Goal: Transaction & Acquisition: Purchase product/service

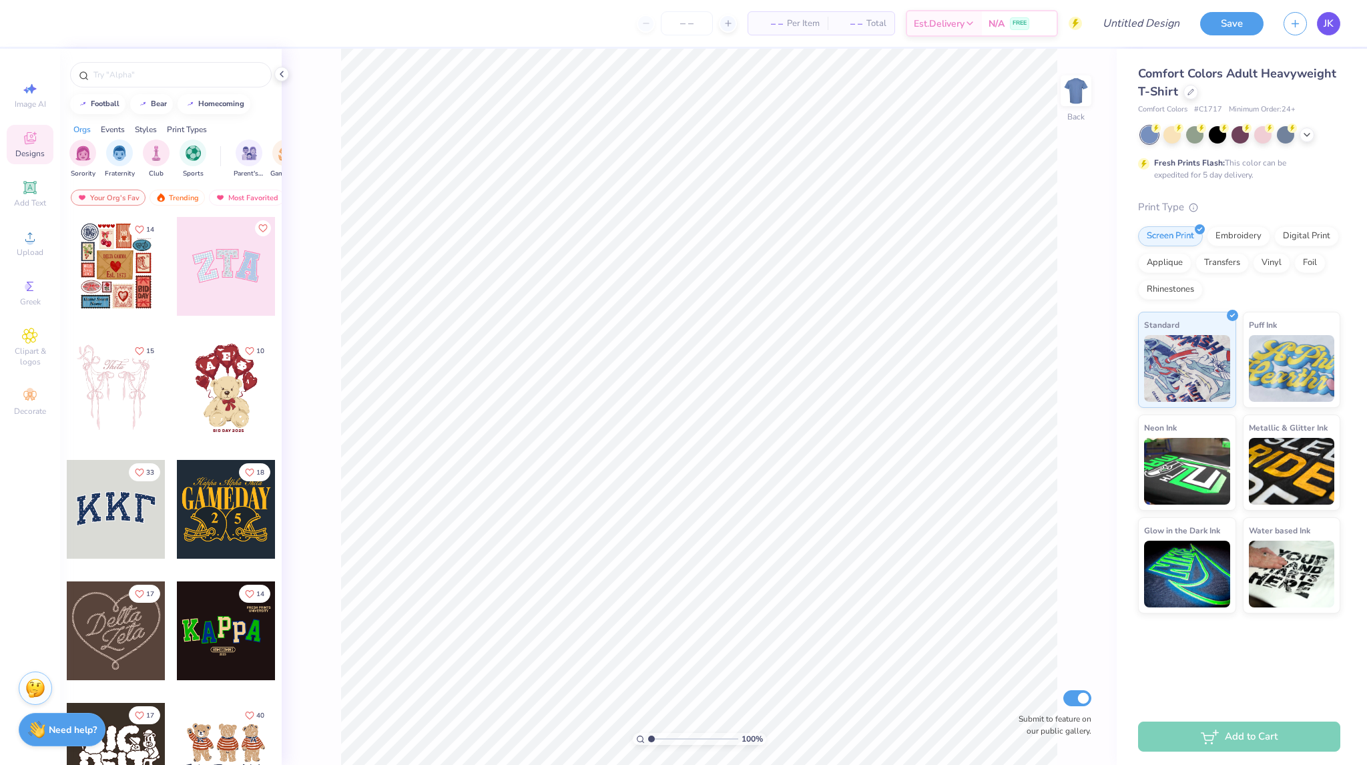
click at [1335, 25] on link "JK" at bounding box center [1328, 23] width 23 height 23
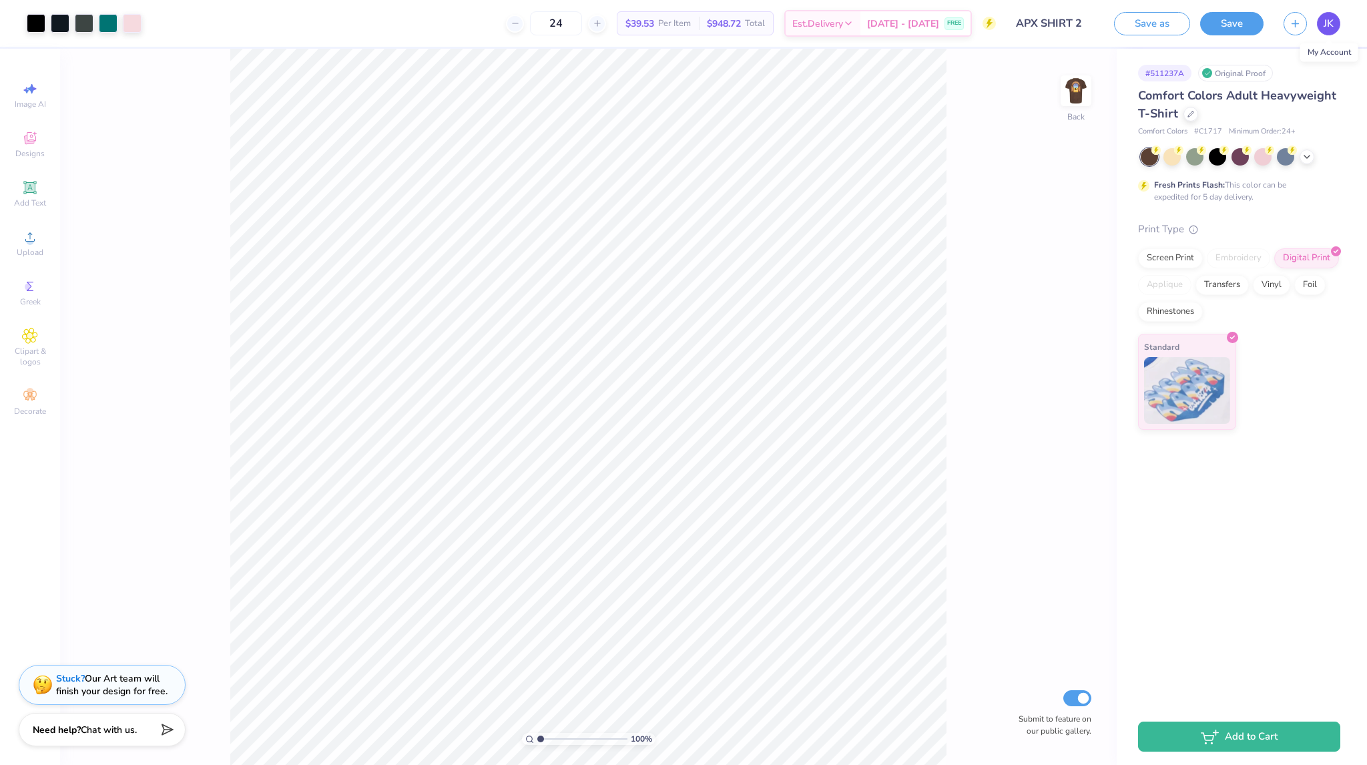
click at [1329, 22] on span "JK" at bounding box center [1328, 23] width 10 height 15
click at [1188, 118] on div at bounding box center [1190, 112] width 15 height 15
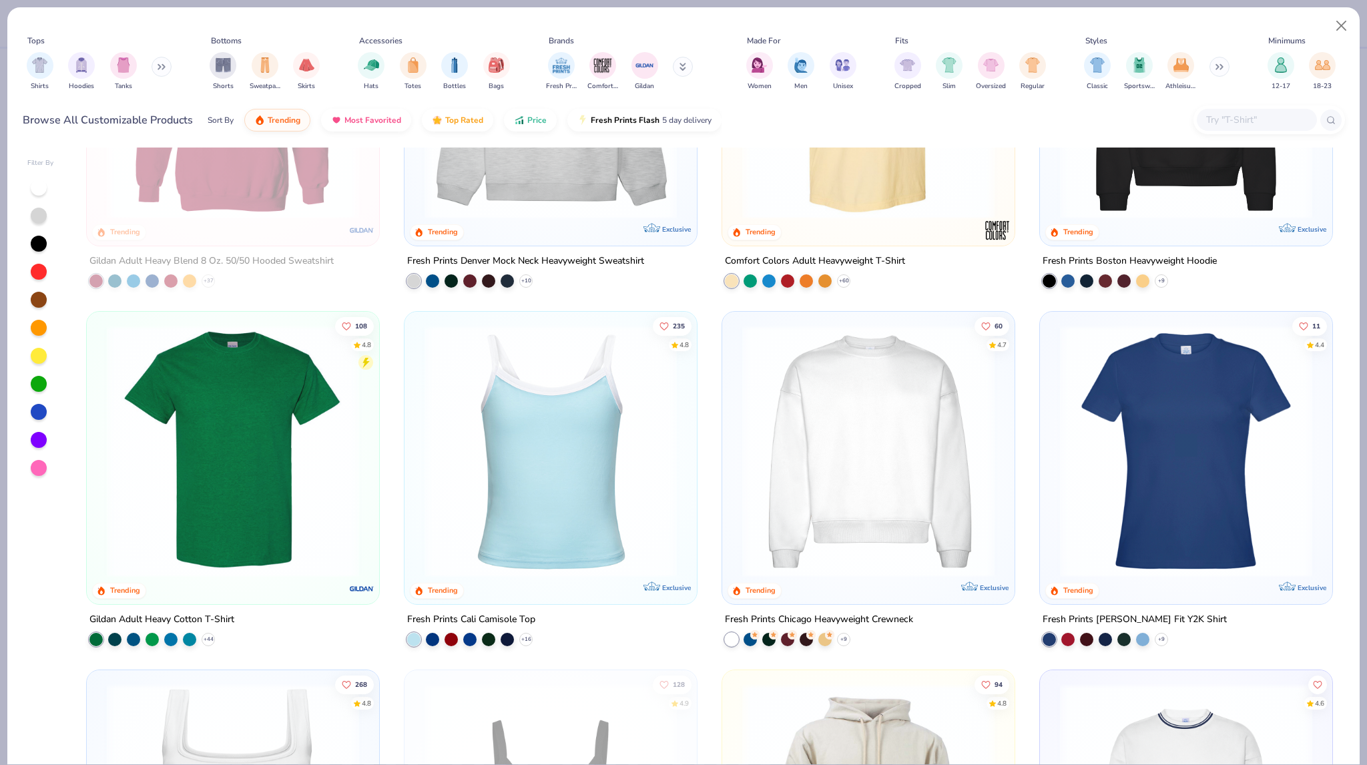
scroll to position [200, 0]
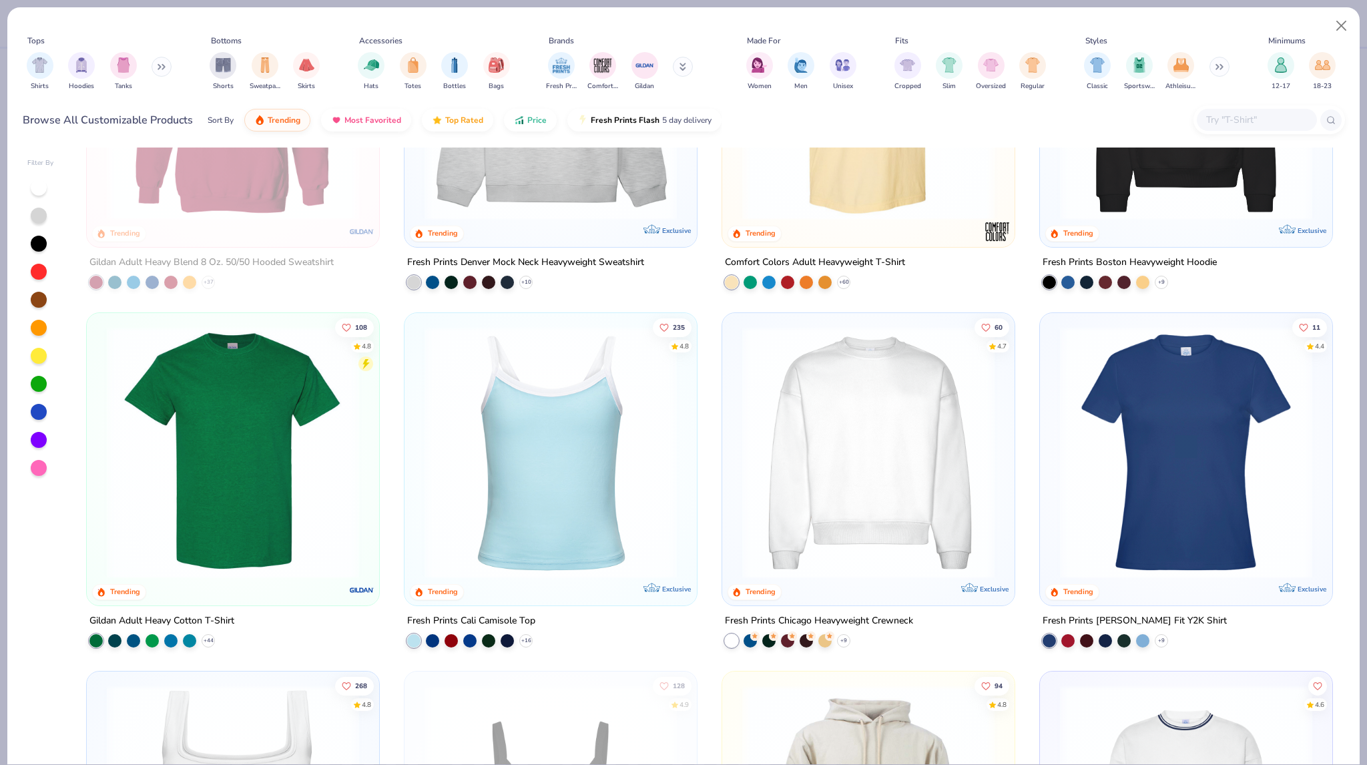
click at [226, 619] on div "Gildan Adult Heavy Cotton T-Shirt" at bounding box center [161, 620] width 145 height 17
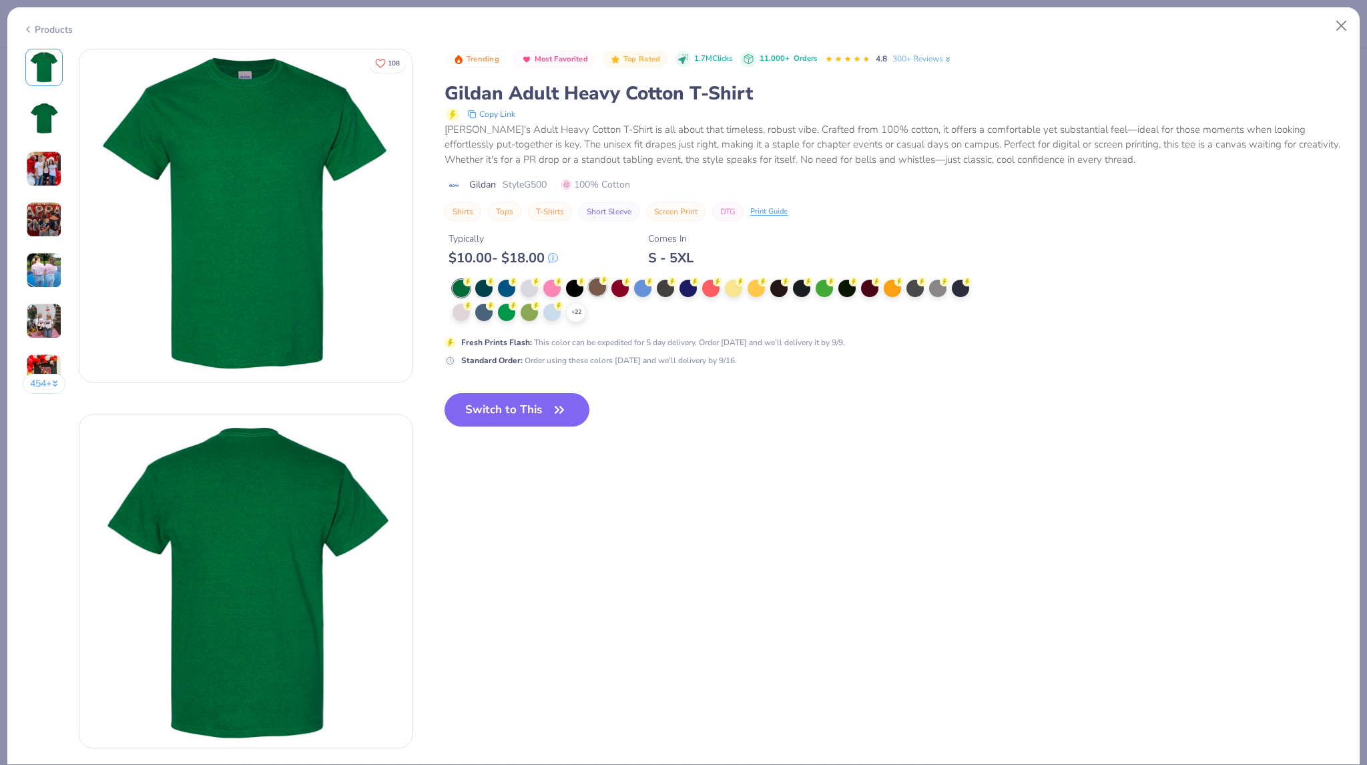
click at [605, 288] on div at bounding box center [597, 286] width 17 height 17
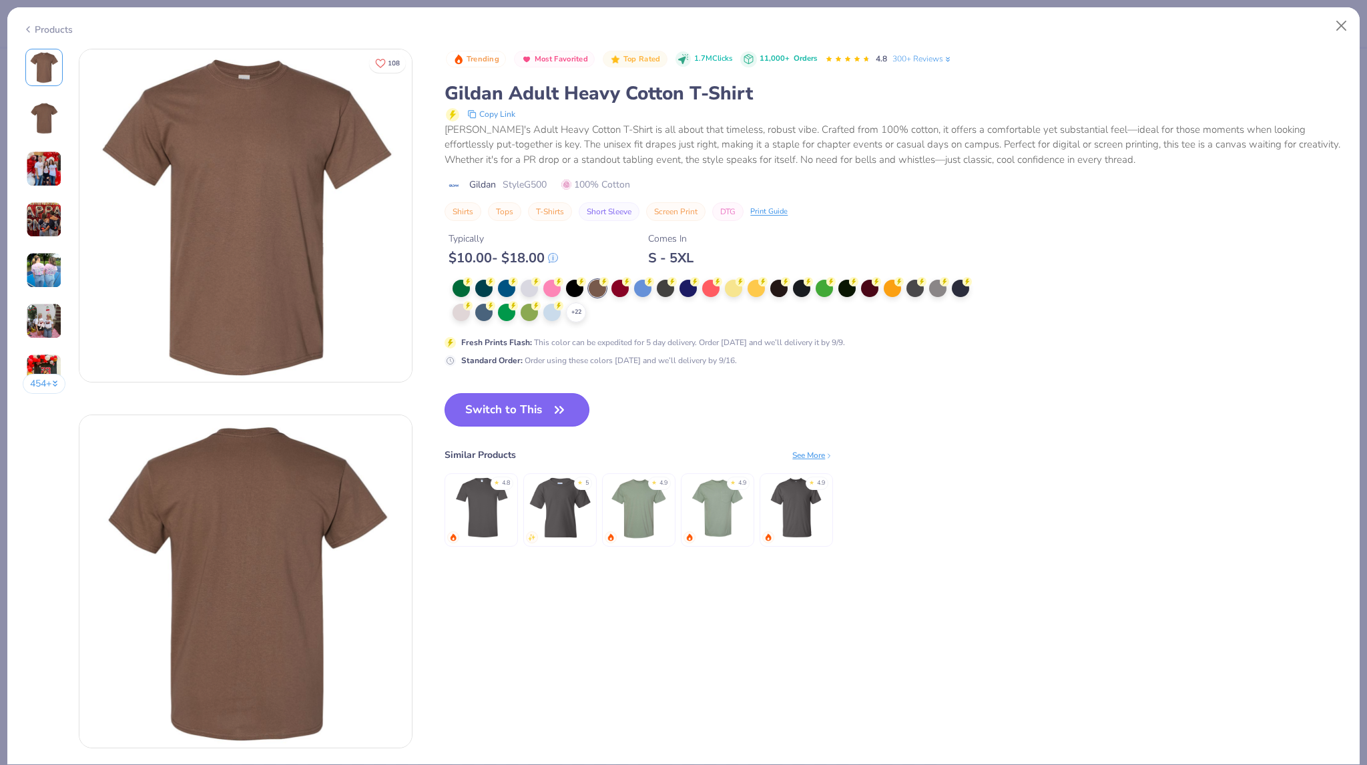
click at [553, 417] on icon "button" at bounding box center [559, 409] width 19 height 19
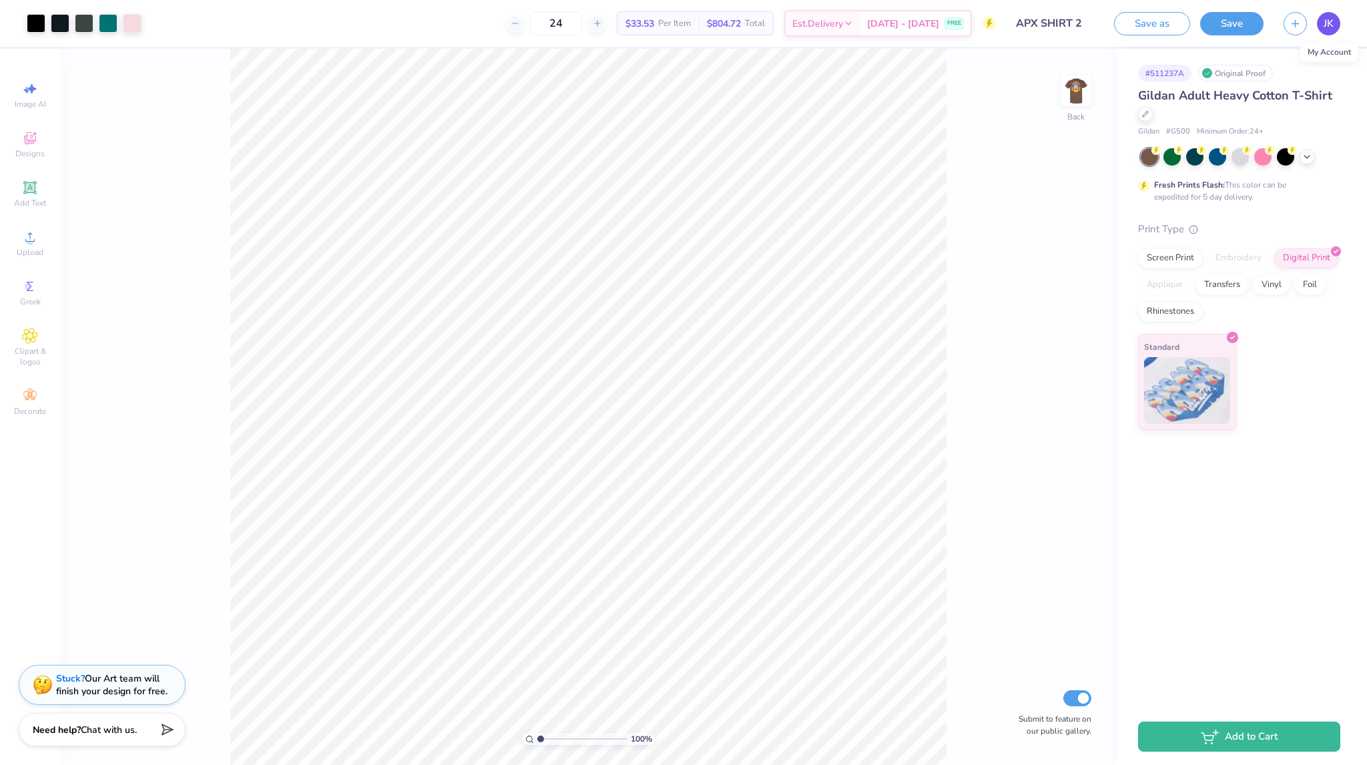
click at [1335, 28] on link "JK" at bounding box center [1328, 23] width 23 height 23
click at [1248, 28] on button "Save" at bounding box center [1231, 21] width 63 height 23
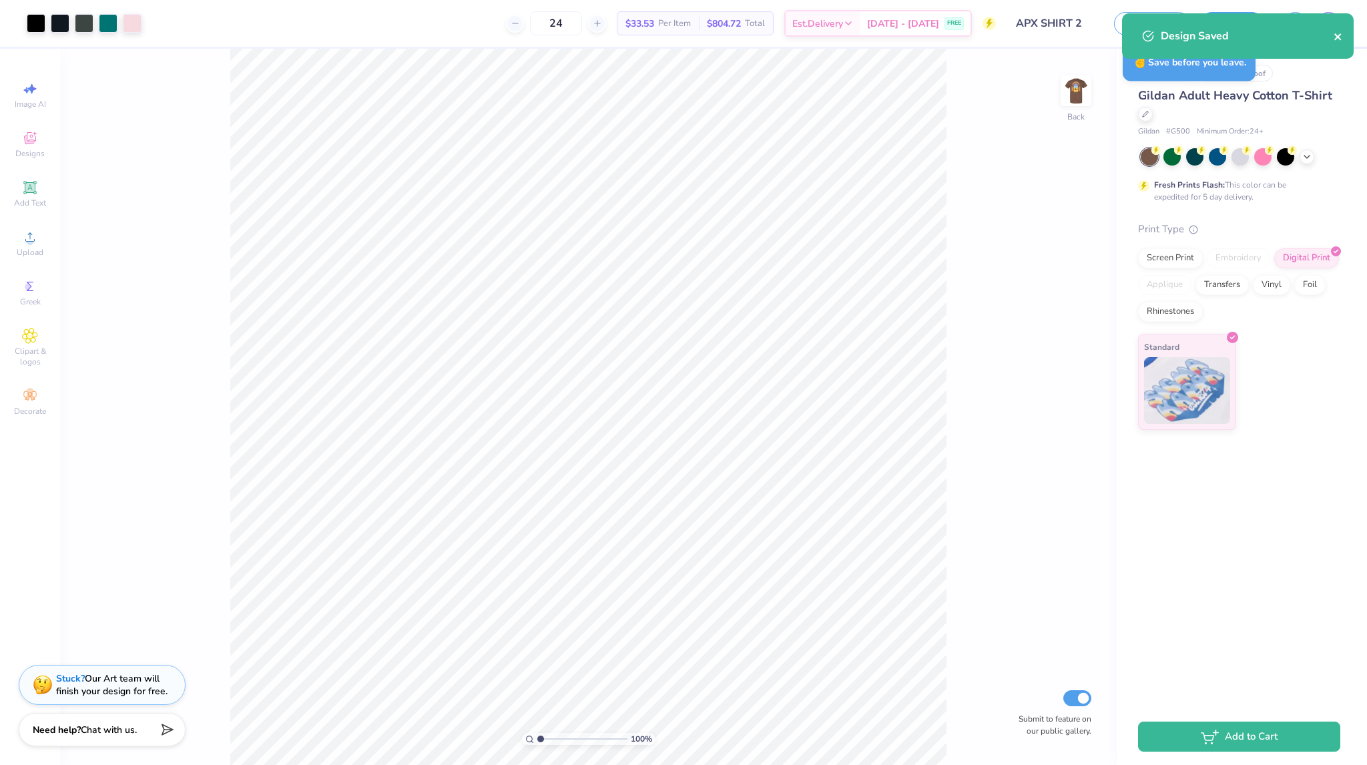
click at [1336, 33] on icon "close" at bounding box center [1337, 36] width 9 height 11
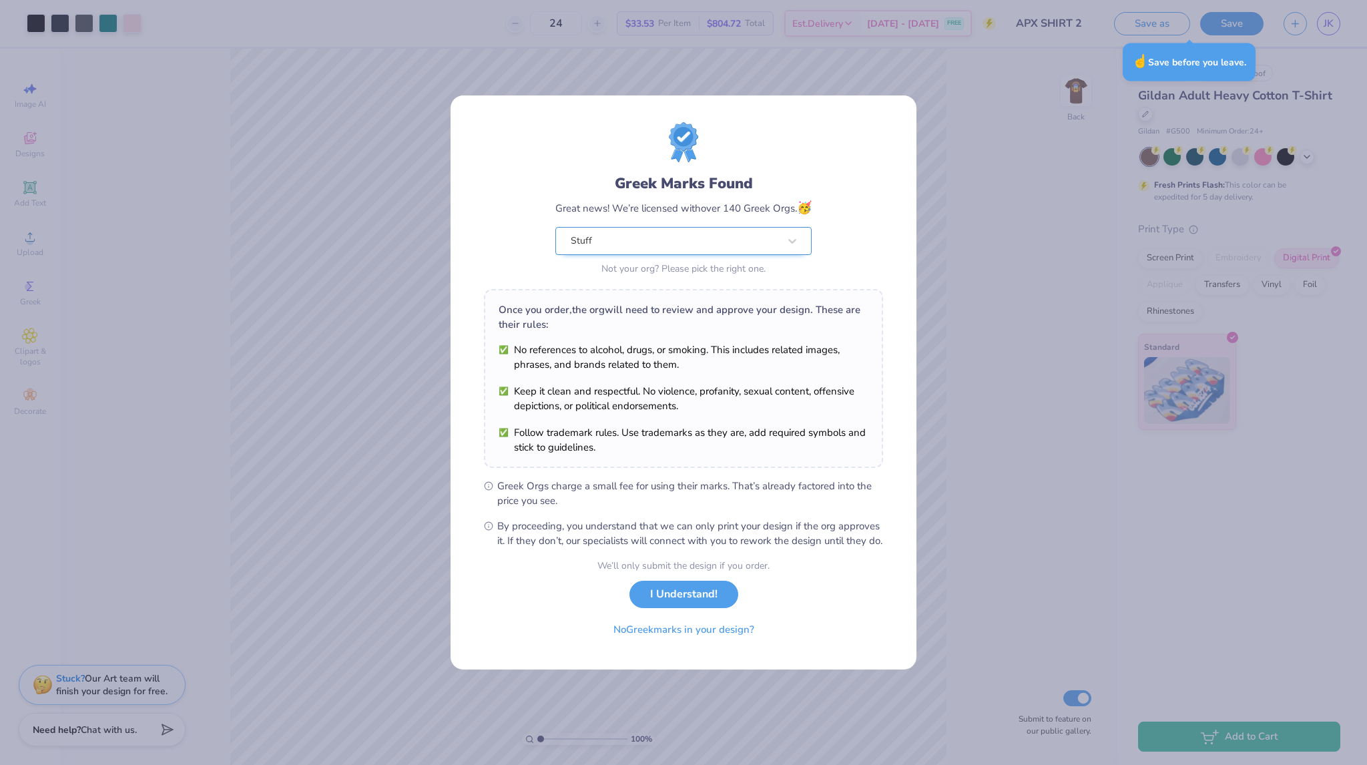
click at [737, 233] on div "Stuff" at bounding box center [674, 241] width 211 height 27
click at [857, 222] on div "Greek Marks Found Great news! We’re licensed with over 140 Greek Orgs. 🥳 Stuff …" at bounding box center [683, 200] width 399 height 156
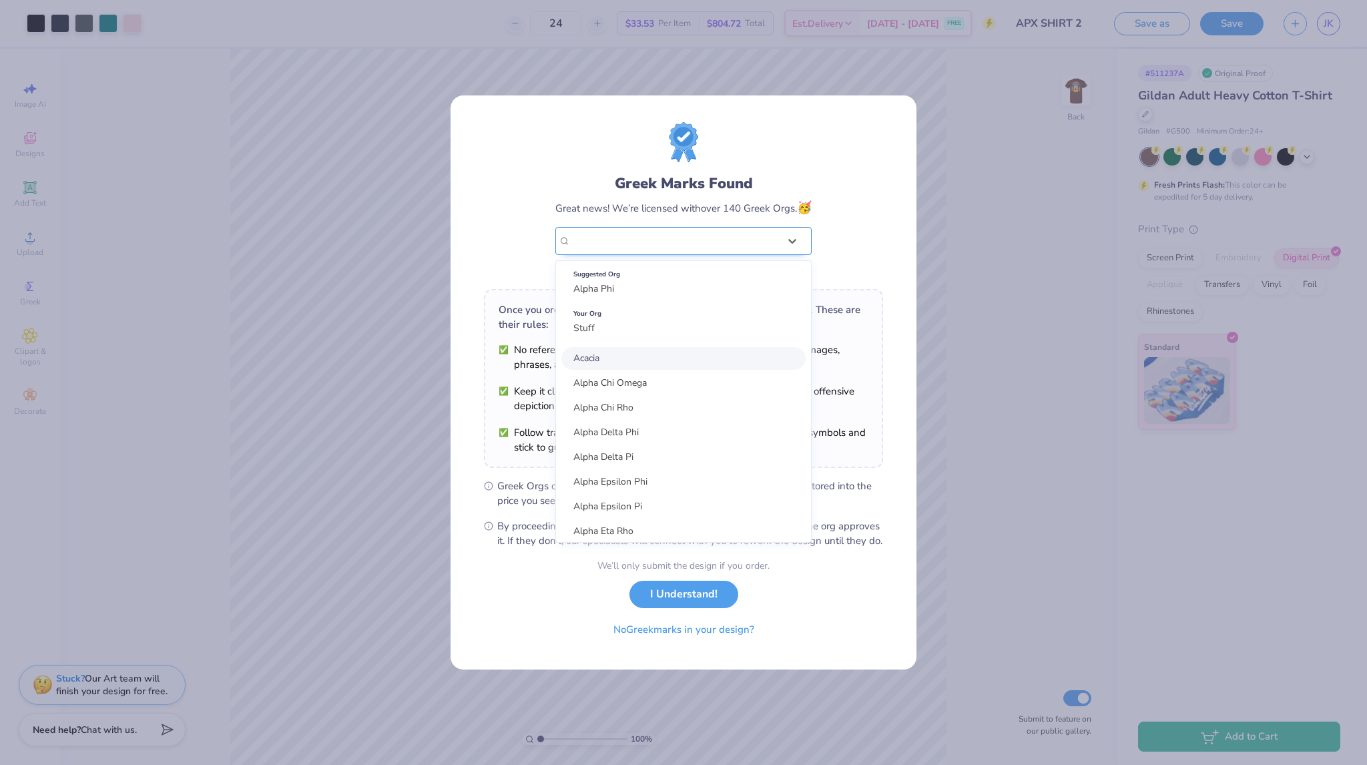
click at [686, 238] on div "Stuff" at bounding box center [674, 241] width 211 height 27
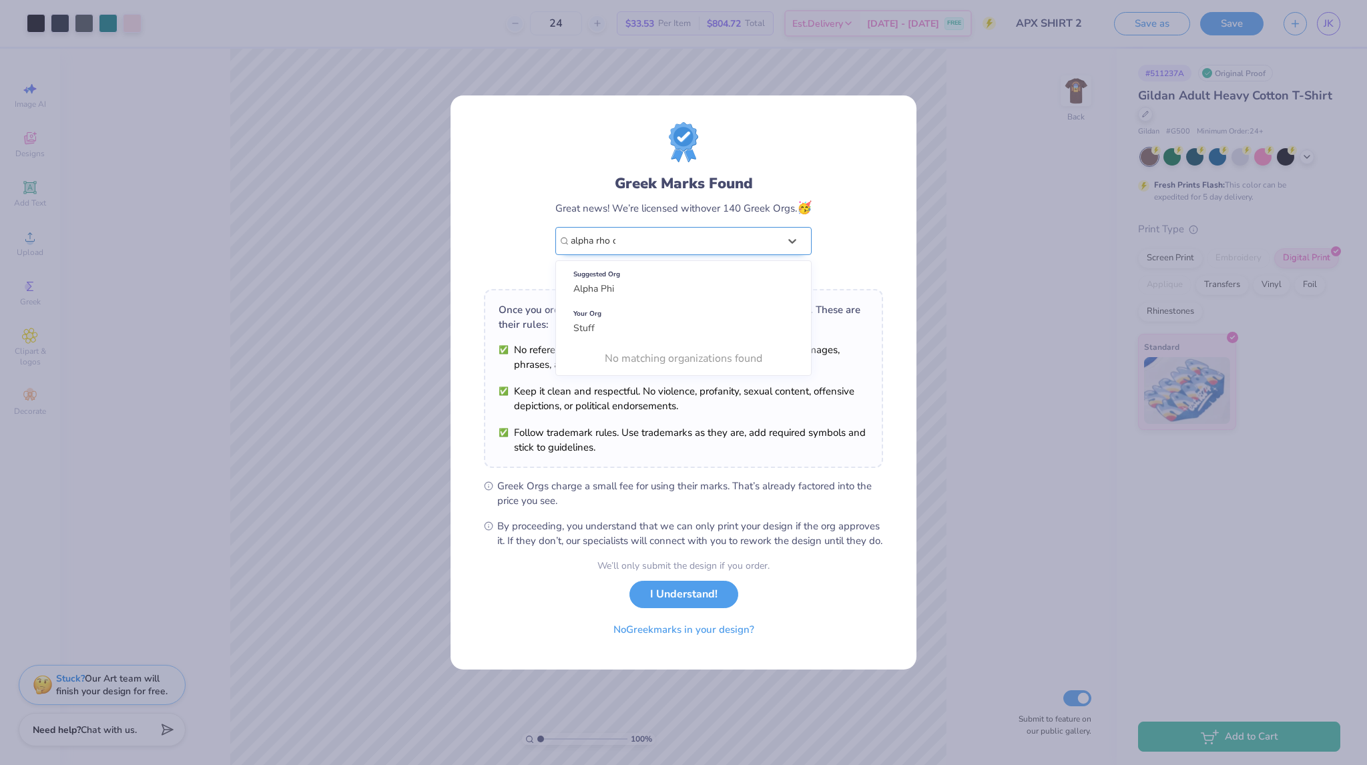
type input "alpha rho chi"
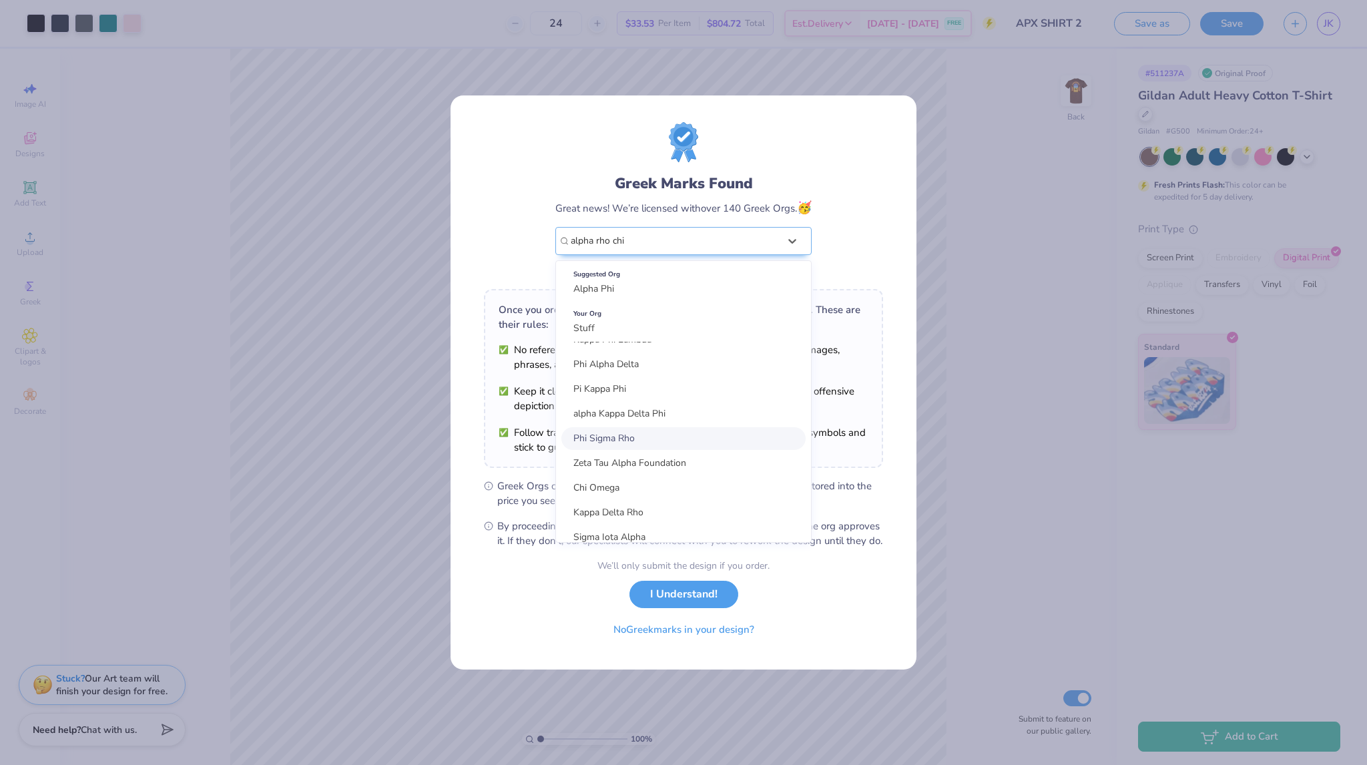
scroll to position [894, 0]
click at [790, 243] on div at bounding box center [792, 241] width 24 height 24
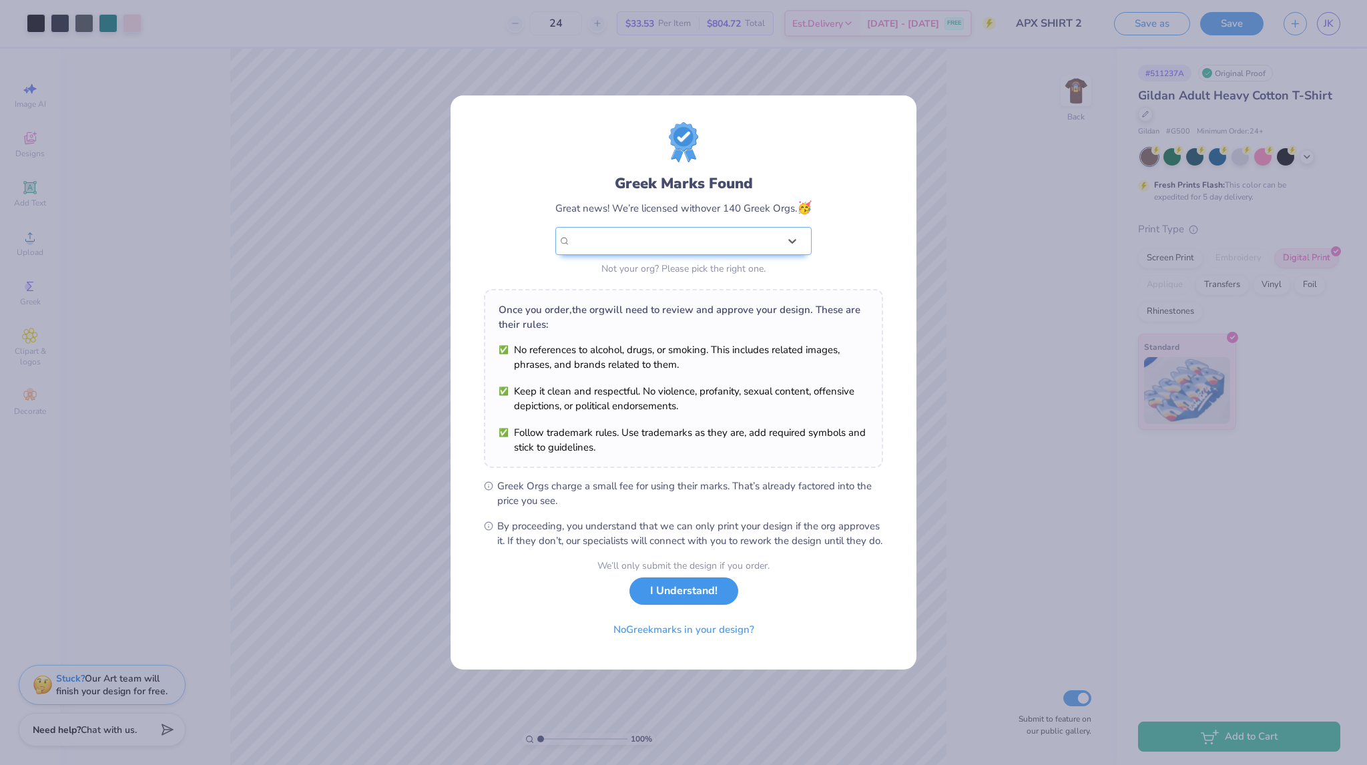
click at [721, 599] on button "I Understand!" at bounding box center [683, 590] width 109 height 27
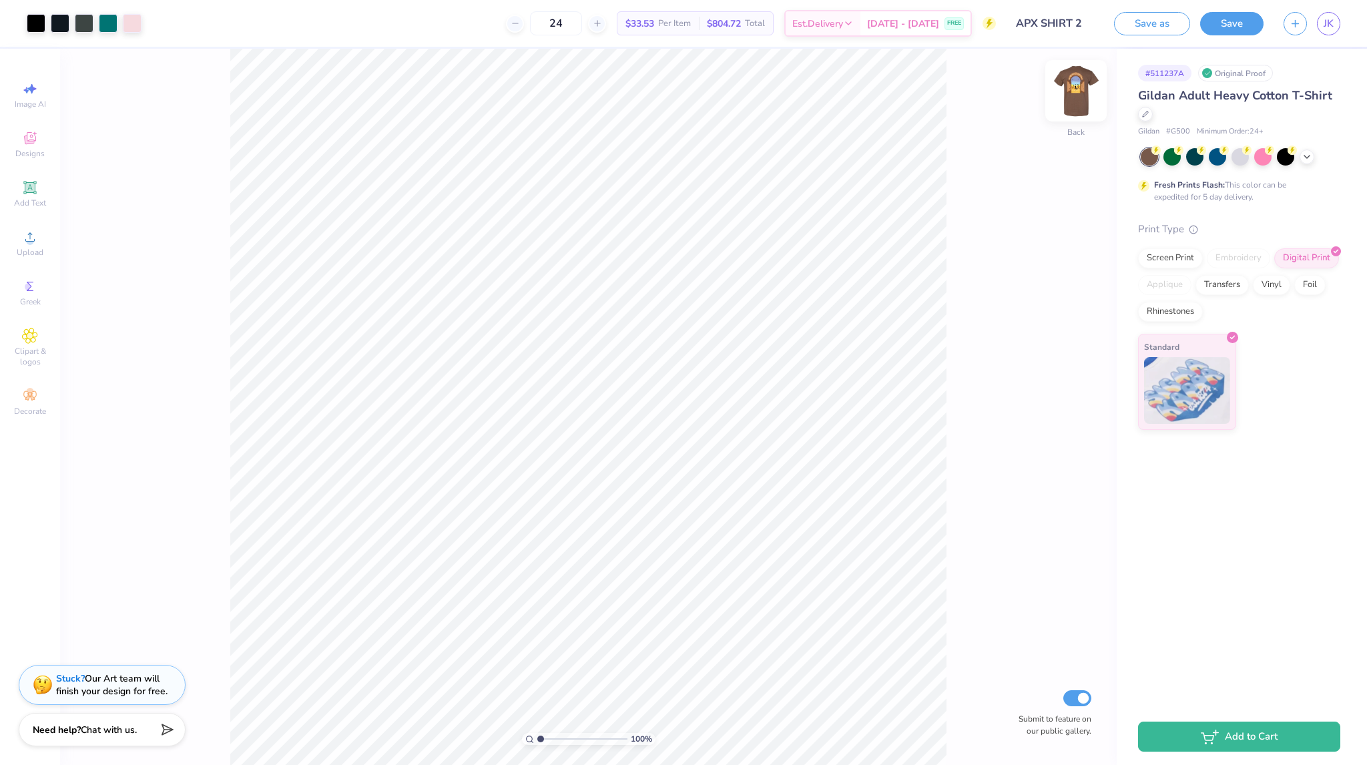
click at [1072, 95] on img at bounding box center [1075, 90] width 53 height 53
type input "3.00"
type input "8.88"
type input "10.99"
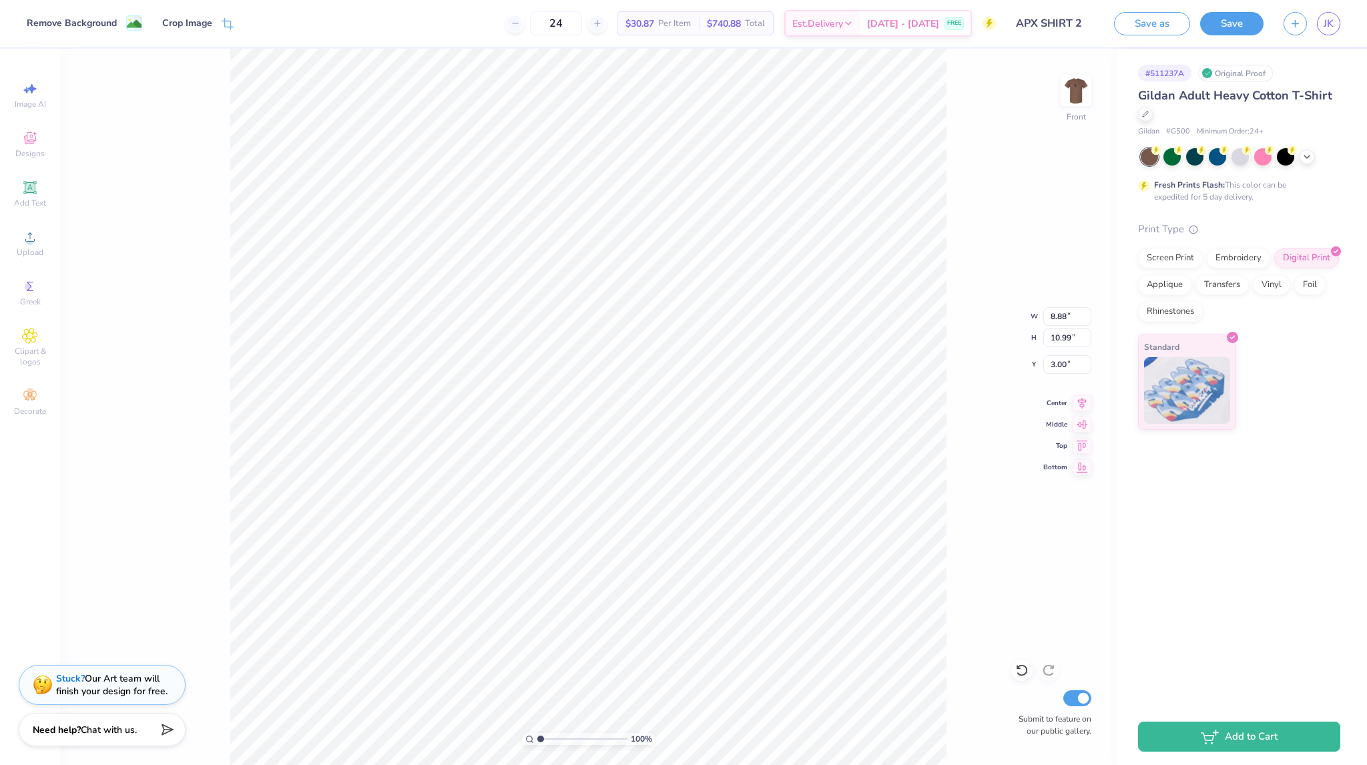
type input "12.18"
type input "15.06"
type input "9.59"
type input "11.86"
type input "3.00"
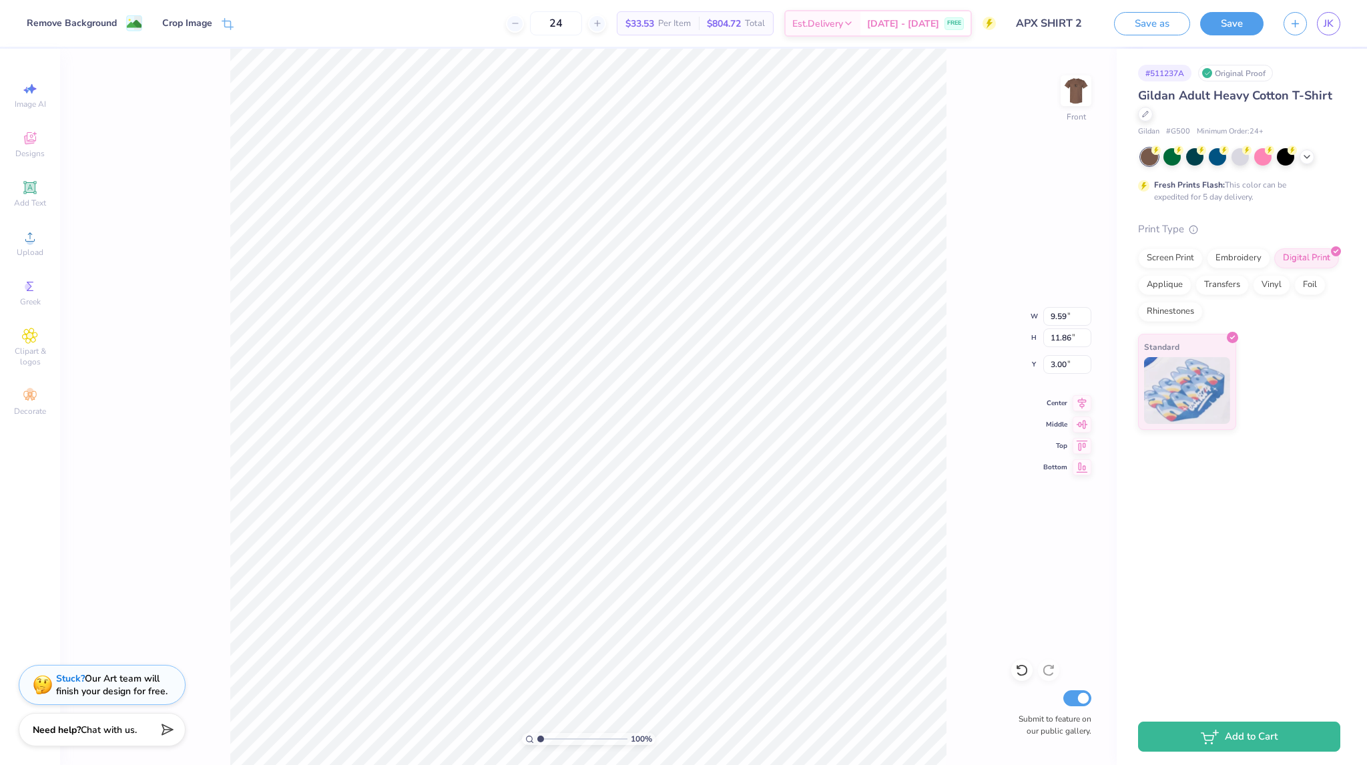
type input "3.96"
type input "3.00"
type input "12.85"
type input "15.89"
drag, startPoint x: 584, startPoint y: 21, endPoint x: 565, endPoint y: 23, distance: 19.5
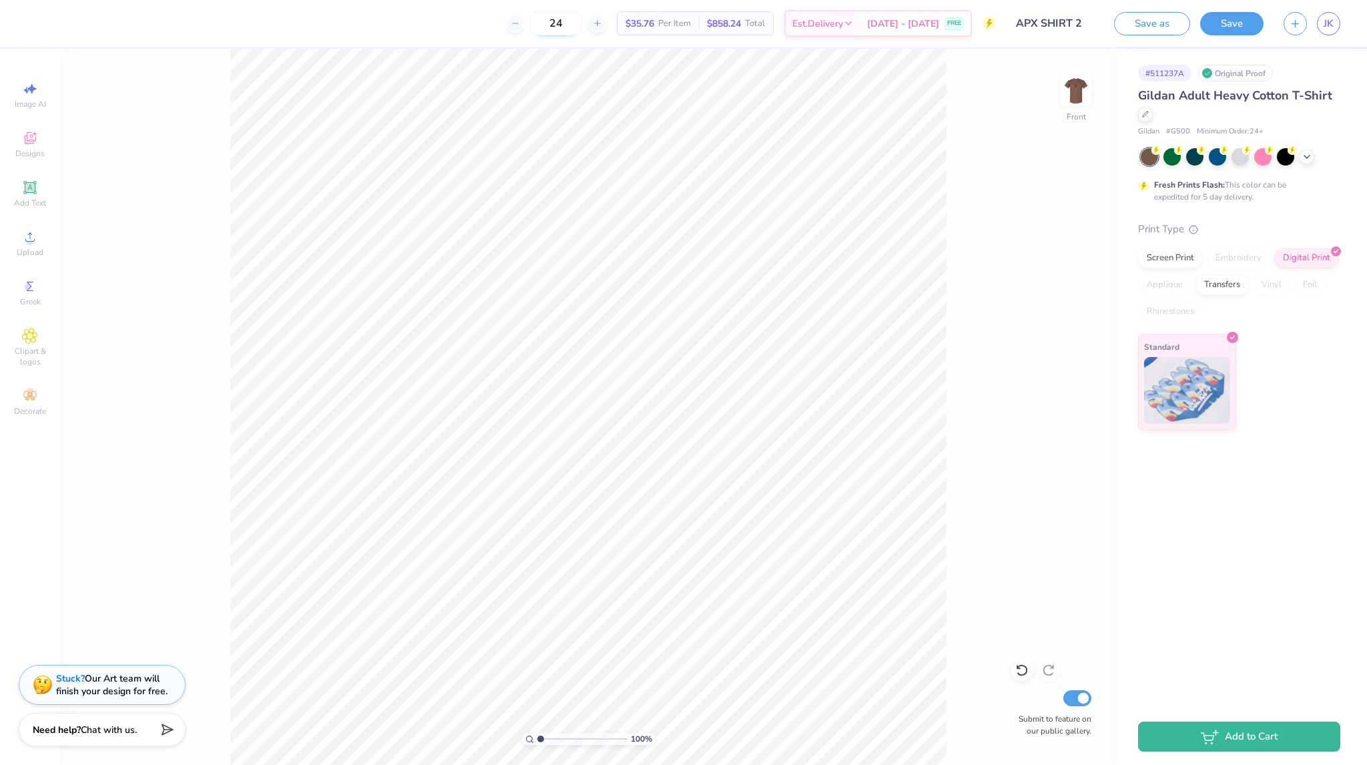
click at [565, 23] on input "24" at bounding box center [556, 23] width 52 height 24
type input "16"
click at [905, 19] on span "[DATE] - [DATE]" at bounding box center [903, 26] width 72 height 14
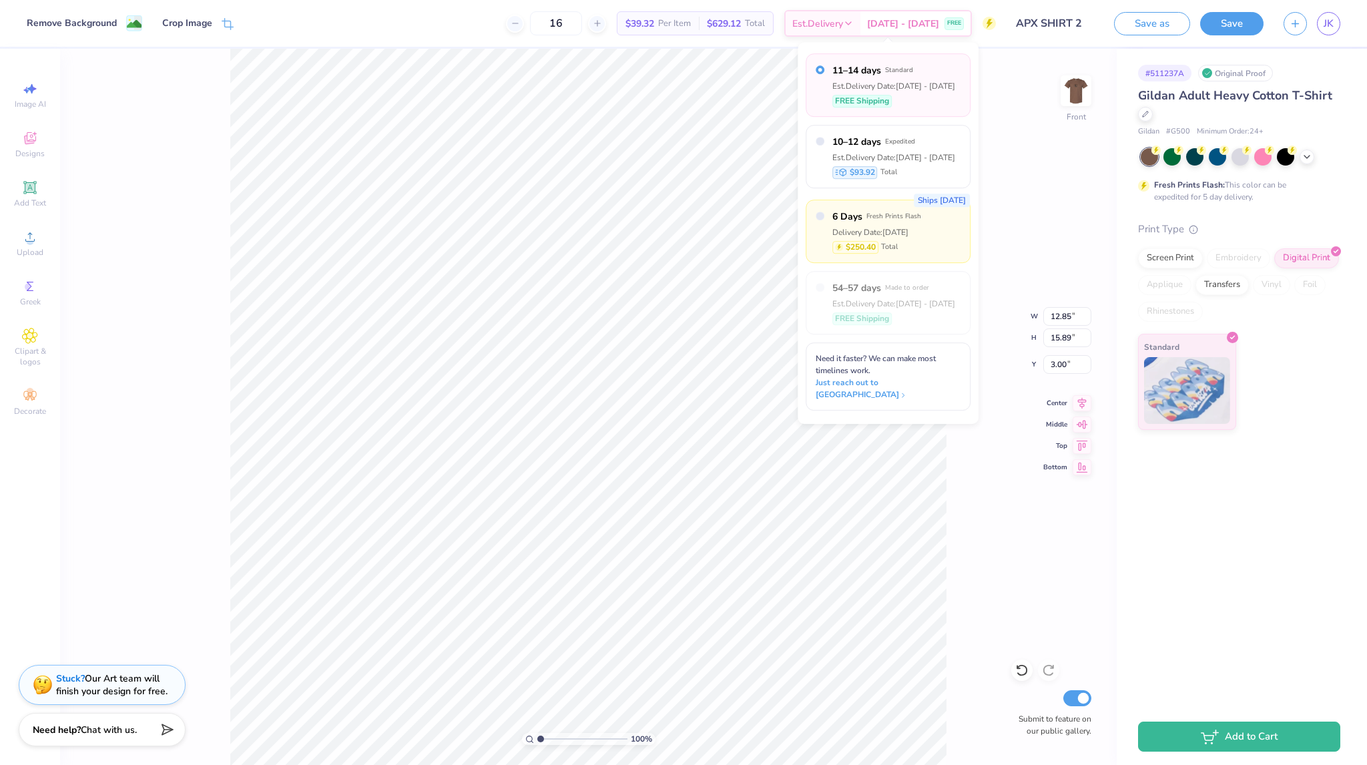
click at [942, 246] on div "Ships [DATE] 6 Days Fresh Prints Flash Delivery Date: [DATE] $250.40 Total" at bounding box center [887, 231] width 165 height 63
radio input "false"
radio input "true"
type input "24"
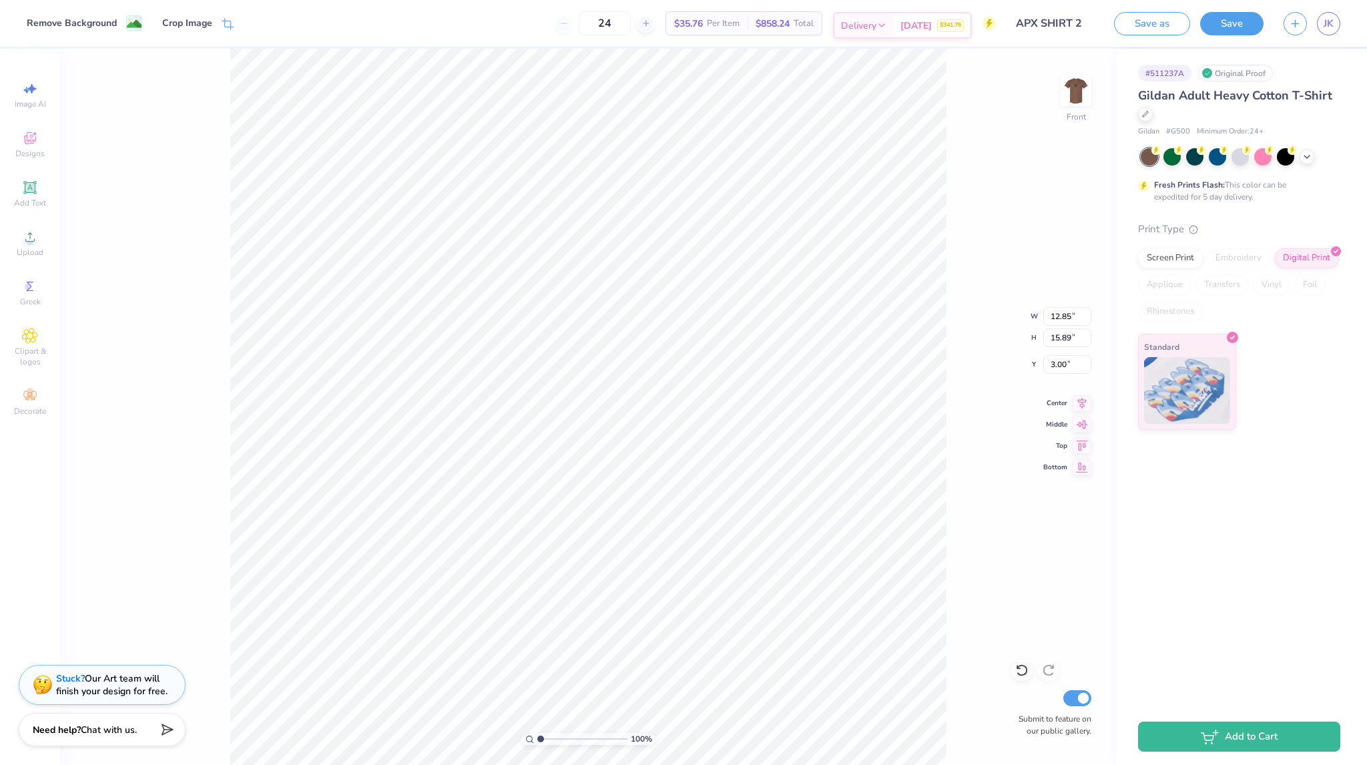
click at [889, 29] on div "Delivery" at bounding box center [863, 25] width 59 height 24
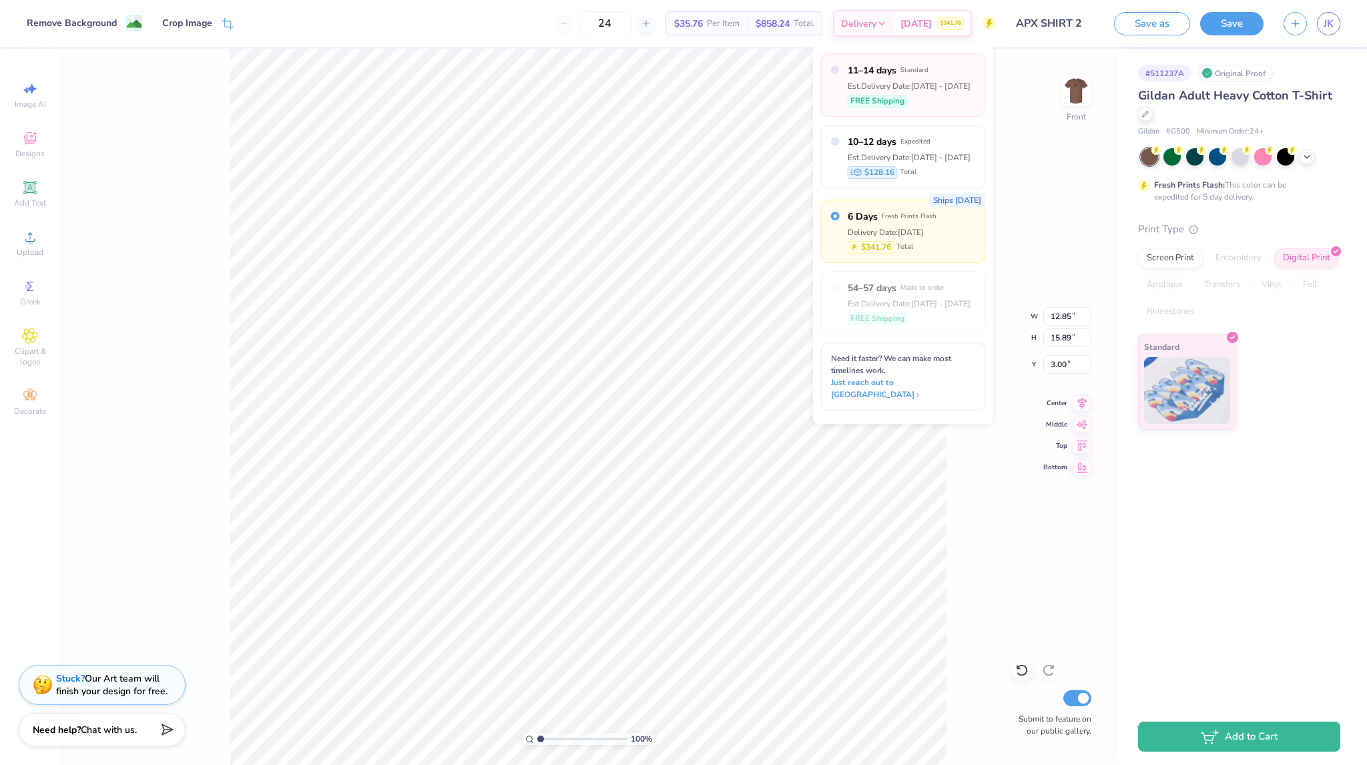
click at [937, 89] on div "Est. Delivery Date: [DATE] - [DATE]" at bounding box center [908, 86] width 123 height 12
radio input "true"
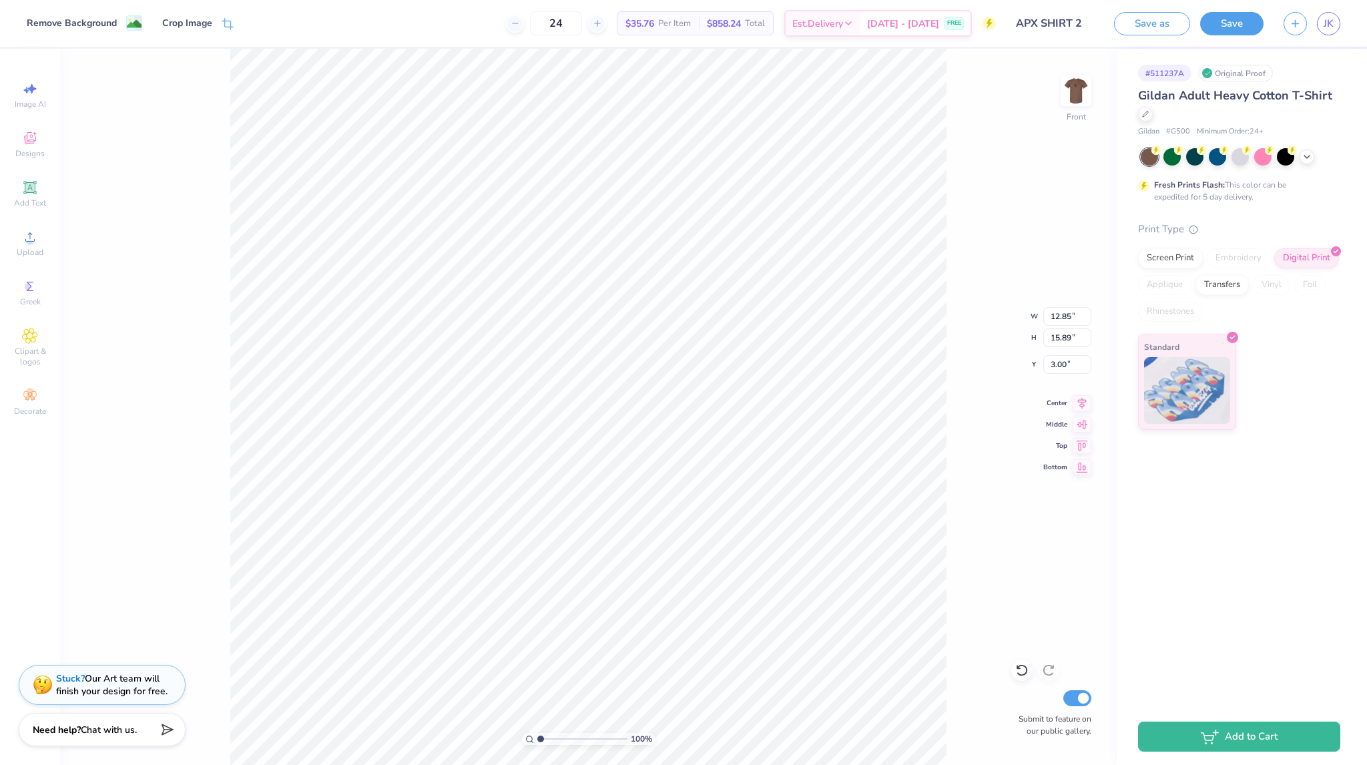
click at [951, 125] on div "100 % Front W 12.85 12.85 " H 15.89 15.89 " Y 3.00 3.00 " Center Middle Top Bot…" at bounding box center [588, 407] width 1056 height 716
